Goal: Task Accomplishment & Management: Manage account settings

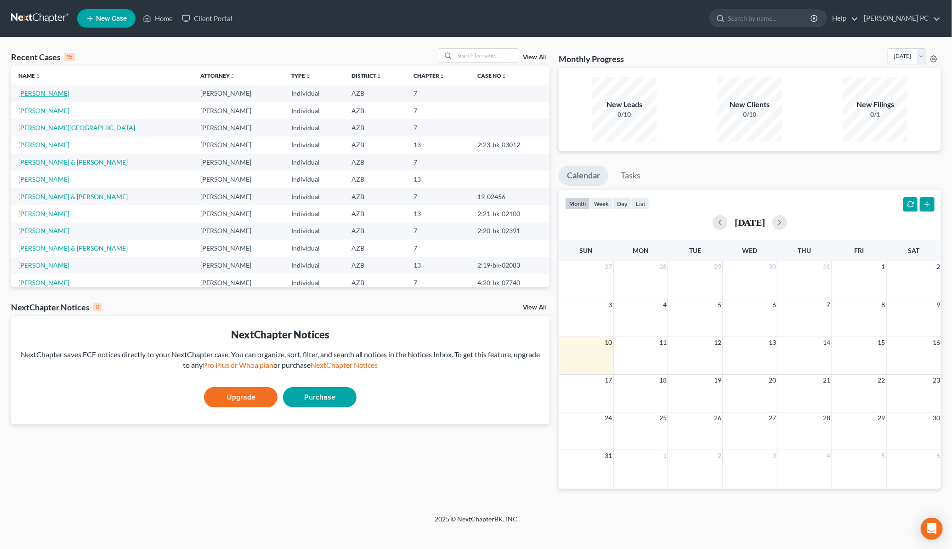
click at [42, 94] on link "[PERSON_NAME]" at bounding box center [43, 93] width 51 height 8
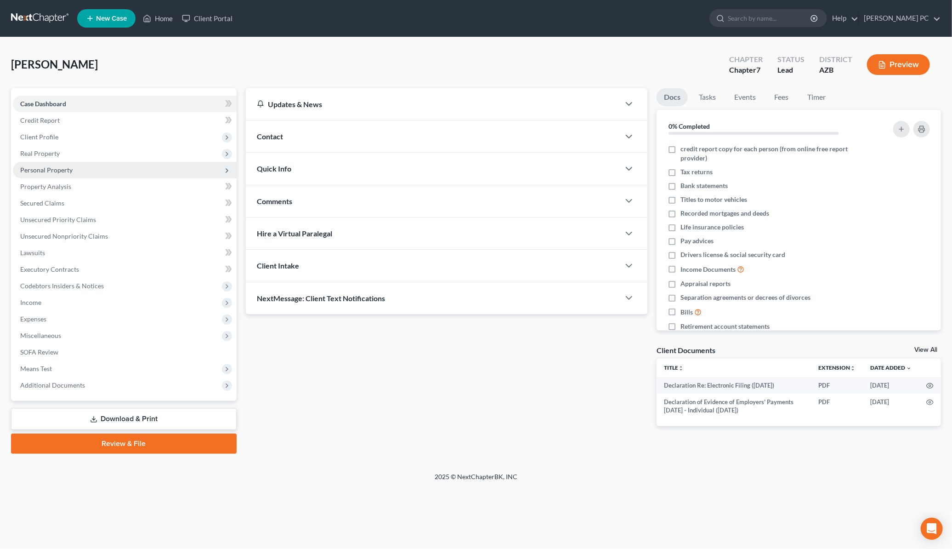
click at [55, 172] on span "Personal Property" at bounding box center [46, 170] width 52 height 8
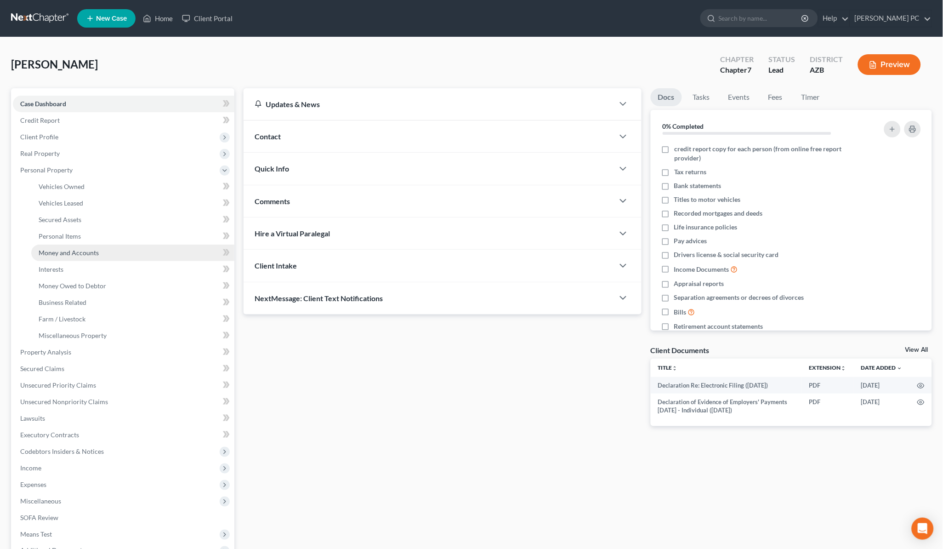
click at [65, 251] on span "Money and Accounts" at bounding box center [69, 253] width 60 height 8
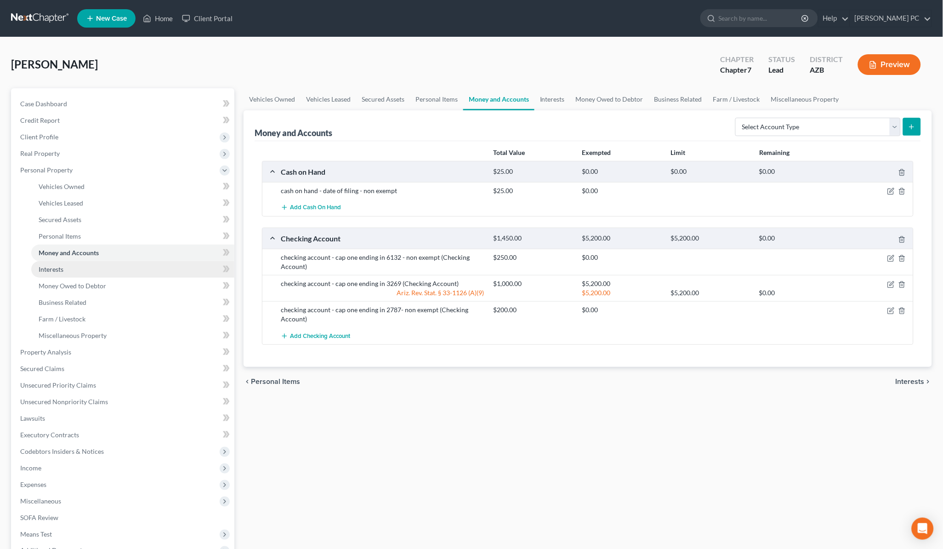
click at [153, 272] on link "Interests" at bounding box center [132, 269] width 203 height 17
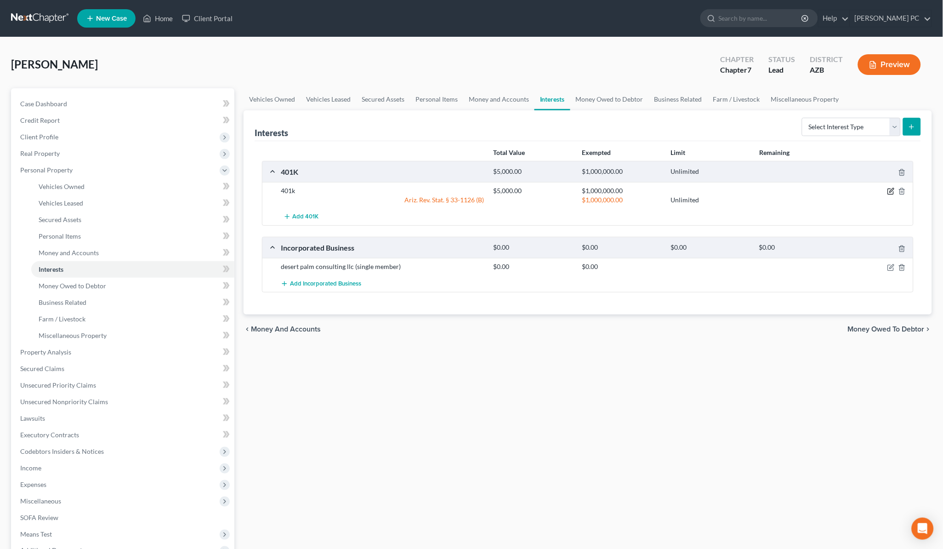
click at [892, 189] on icon "button" at bounding box center [892, 190] width 4 height 4
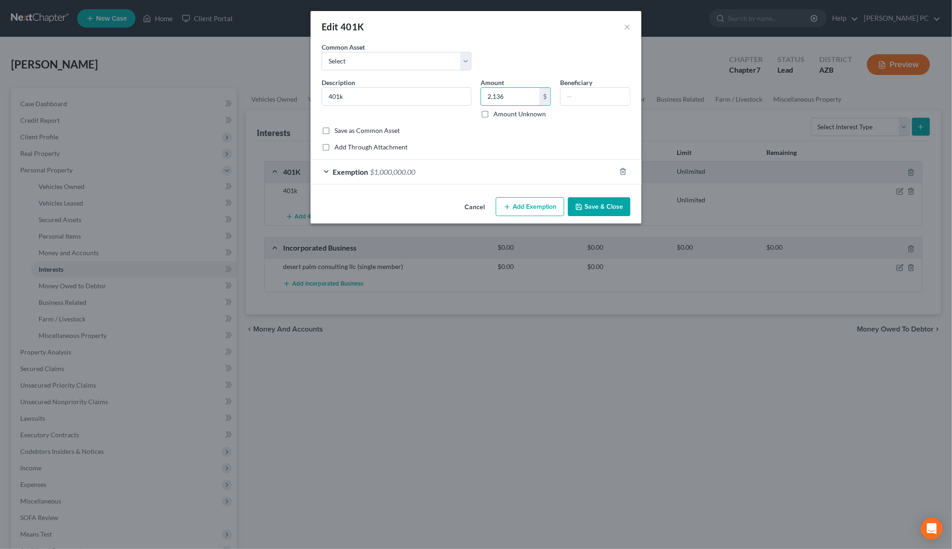
type input "2,136"
click at [600, 209] on button "Save & Close" at bounding box center [599, 206] width 63 height 19
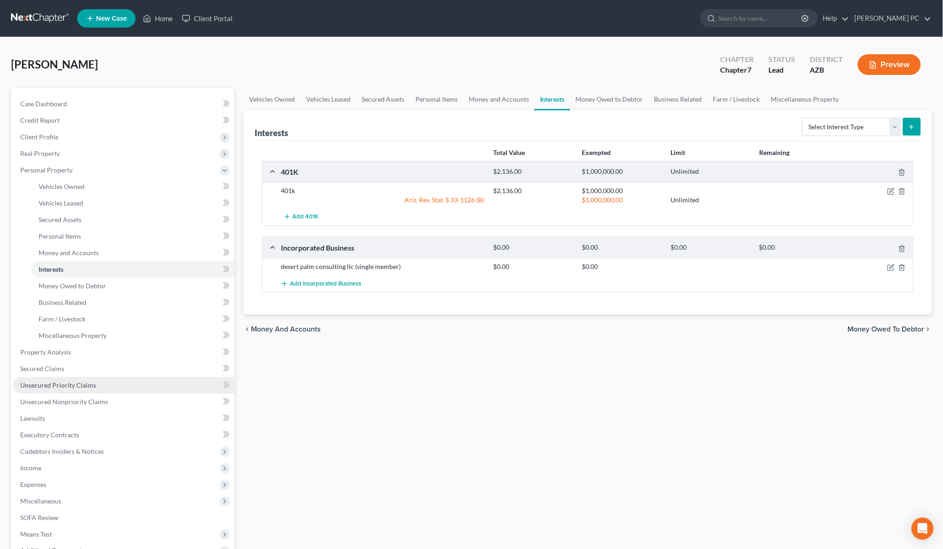
click at [74, 384] on span "Unsecured Priority Claims" at bounding box center [58, 385] width 76 height 8
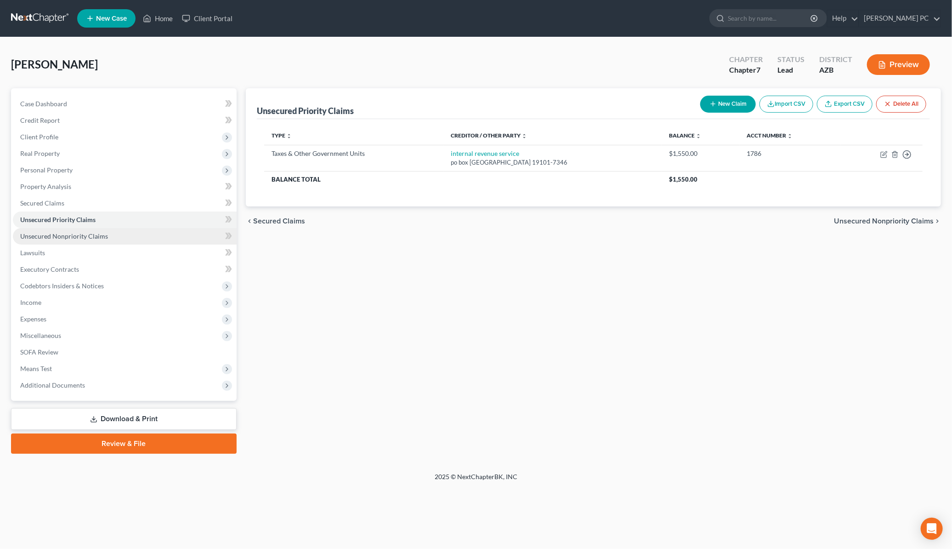
click at [76, 238] on span "Unsecured Nonpriority Claims" at bounding box center [64, 236] width 88 height 8
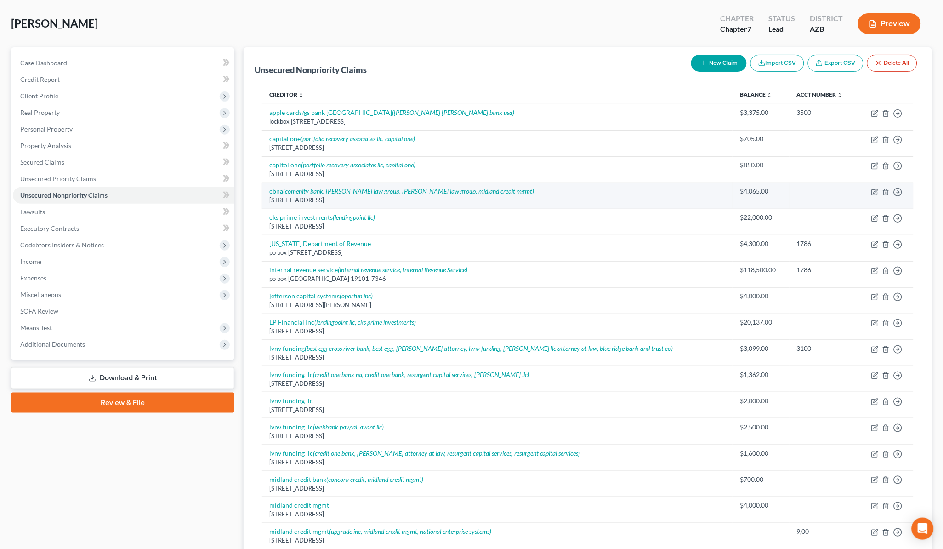
scroll to position [61, 0]
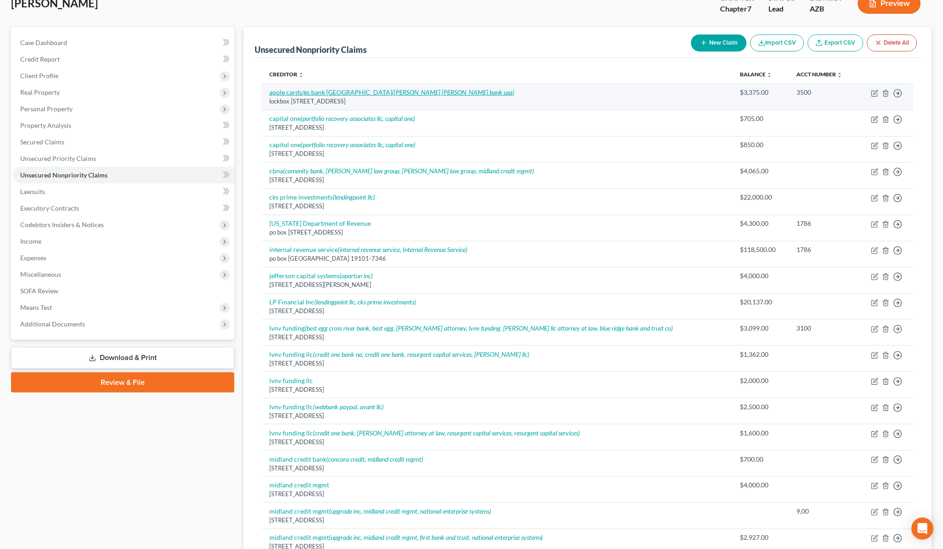
click at [392, 92] on icon "([PERSON_NAME] [PERSON_NAME] bank usa)" at bounding box center [453, 92] width 122 height 8
select select "39"
select select "2"
select select "0"
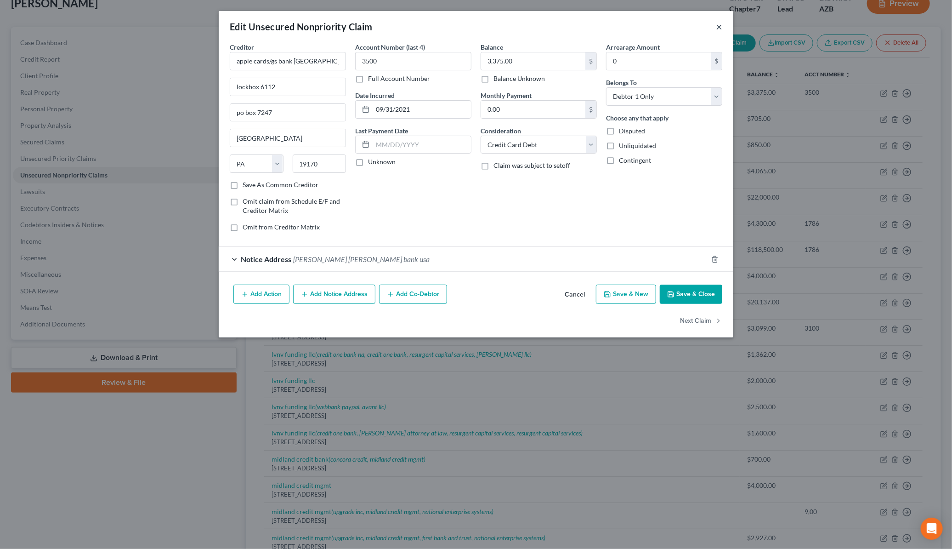
click at [717, 27] on button "×" at bounding box center [719, 26] width 6 height 11
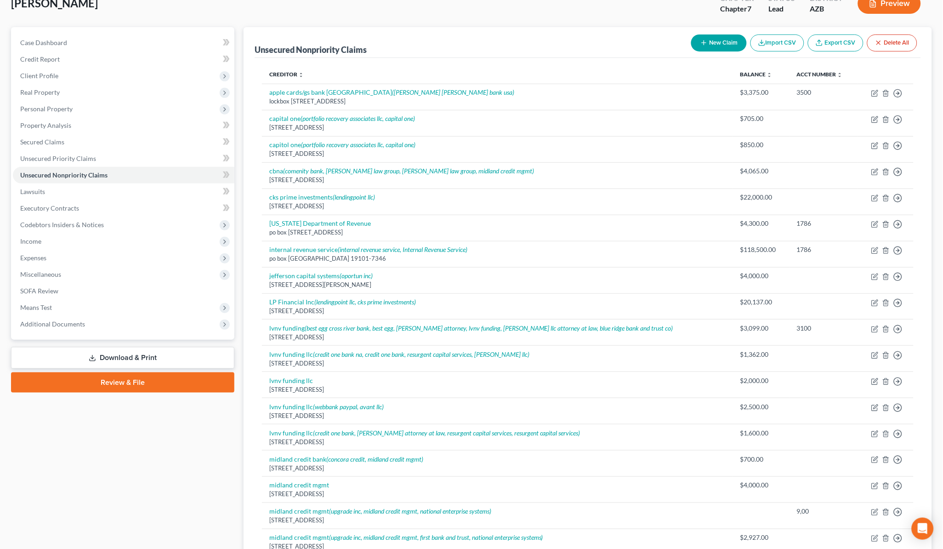
click at [159, 361] on link "Download & Print" at bounding box center [122, 358] width 223 height 22
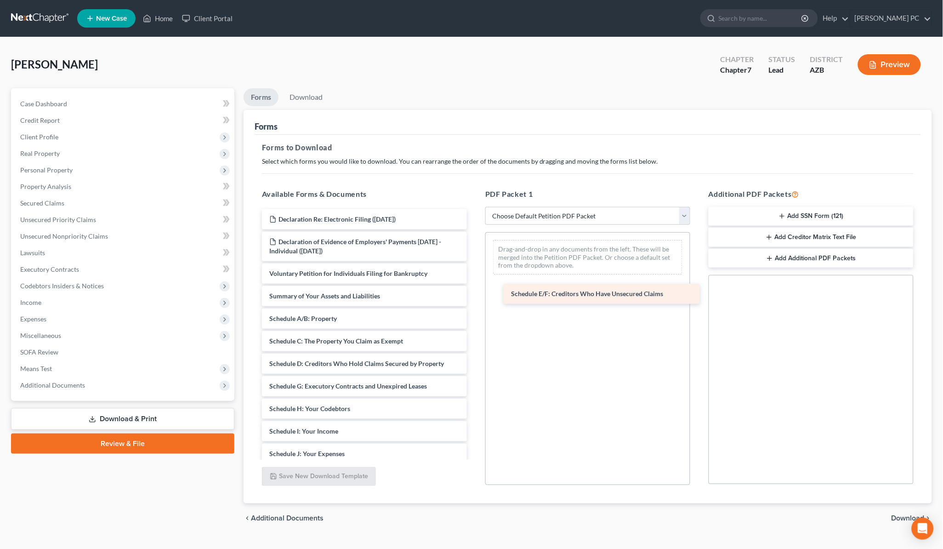
drag, startPoint x: 316, startPoint y: 389, endPoint x: 558, endPoint y: 297, distance: 258.7
click at [474, 297] on div "Schedule E/F: Creditors Who Have Unsecured Claims Declaration Re: Electronic Fi…" at bounding box center [365, 451] width 220 height 485
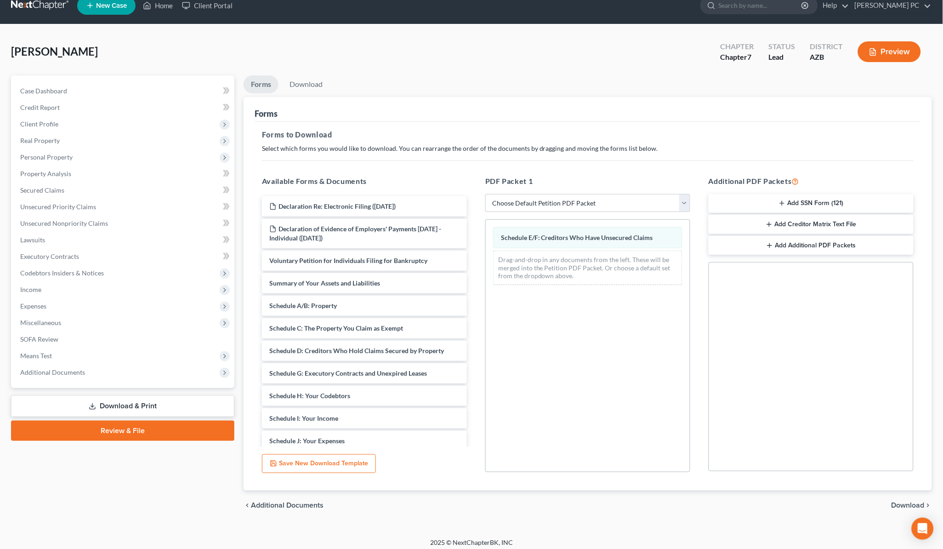
scroll to position [18, 0]
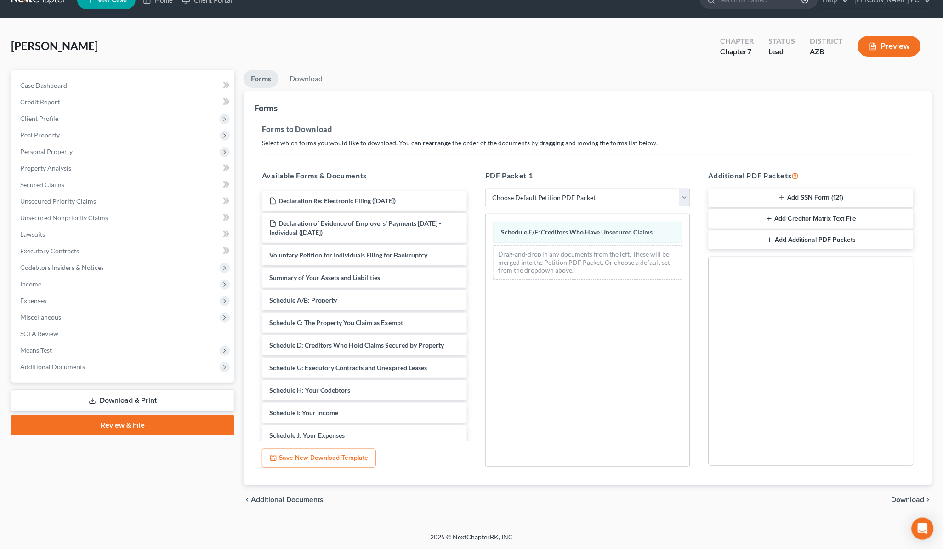
click at [923, 500] on span "Download" at bounding box center [908, 499] width 33 height 7
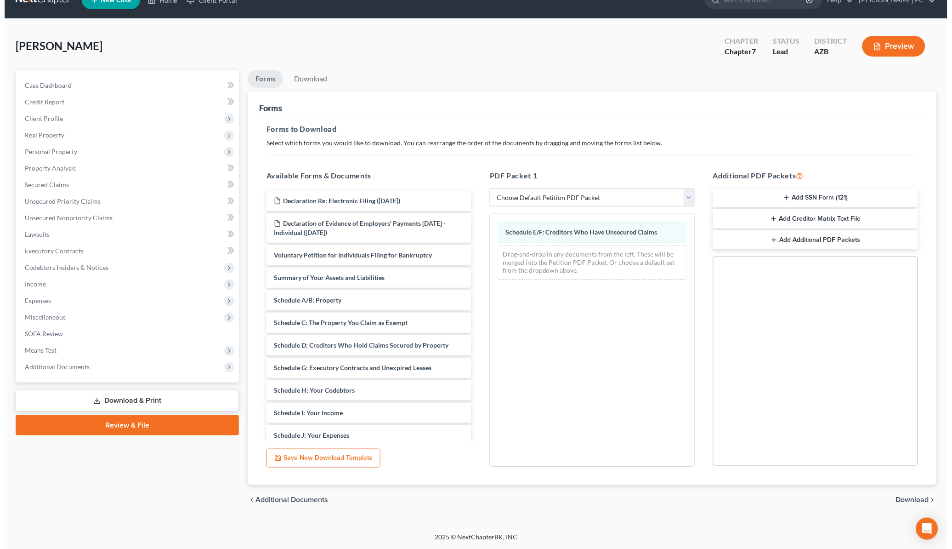
scroll to position [0, 0]
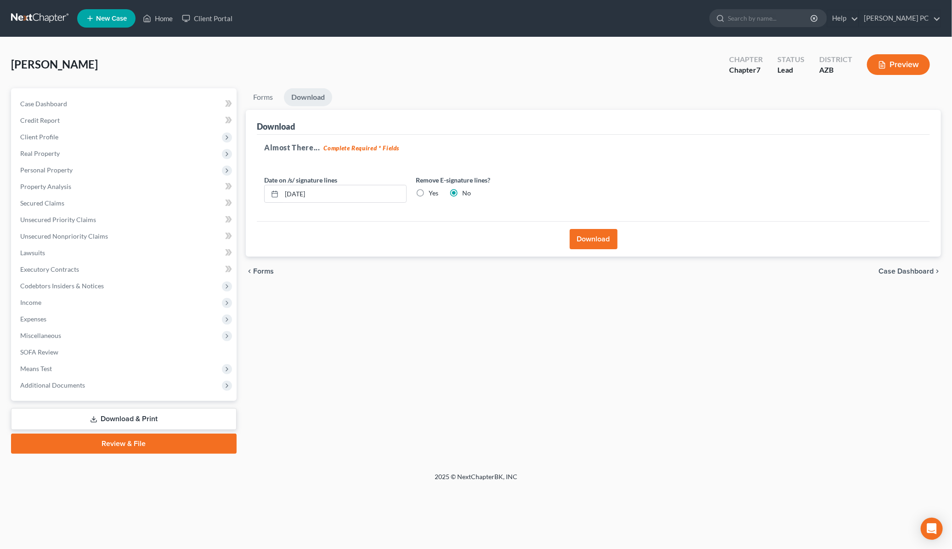
click at [429, 191] on label "Yes" at bounding box center [434, 192] width 10 height 9
click at [433, 191] on input "Yes" at bounding box center [436, 191] width 6 height 6
radio input "true"
radio input "false"
drag, startPoint x: 362, startPoint y: 194, endPoint x: 241, endPoint y: 186, distance: 121.2
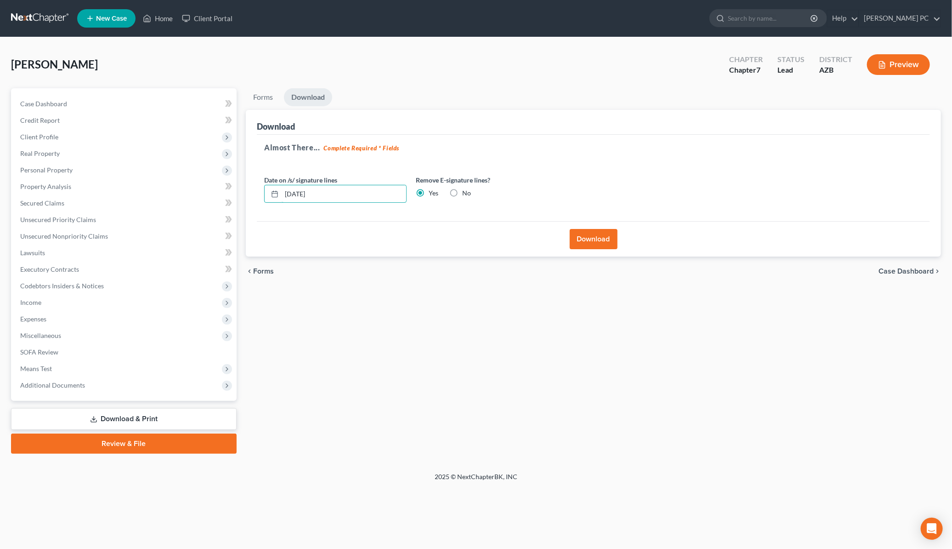
click at [241, 186] on div "Forms Download Forms Forms to Download Select which forms you would like to dow…" at bounding box center [593, 270] width 705 height 365
click at [611, 239] on button "Download" at bounding box center [594, 239] width 48 height 20
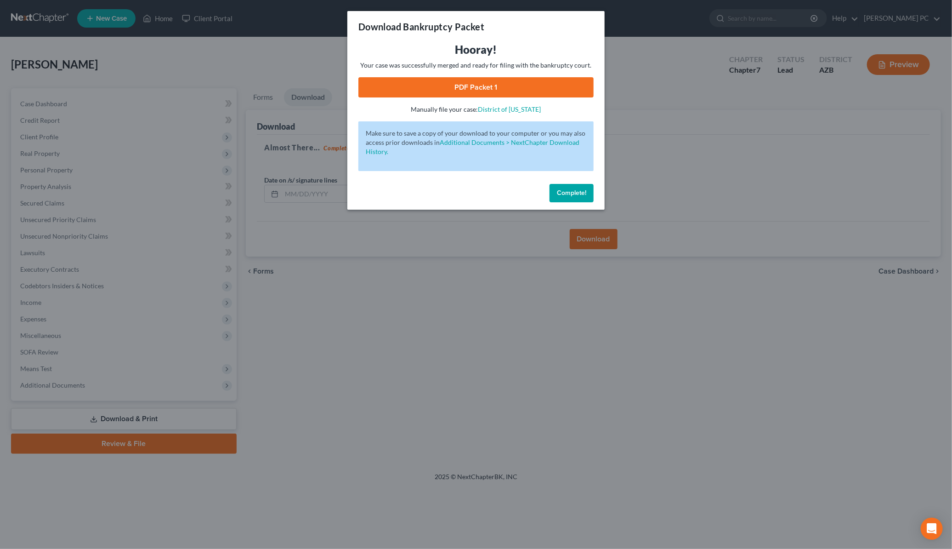
click at [472, 81] on link "PDF Packet 1" at bounding box center [476, 87] width 235 height 20
